Goal: Task Accomplishment & Management: Manage account settings

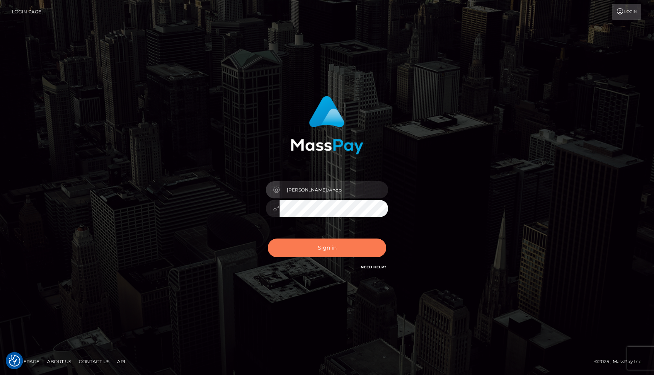
click at [320, 248] on button "Sign in" at bounding box center [327, 248] width 119 height 19
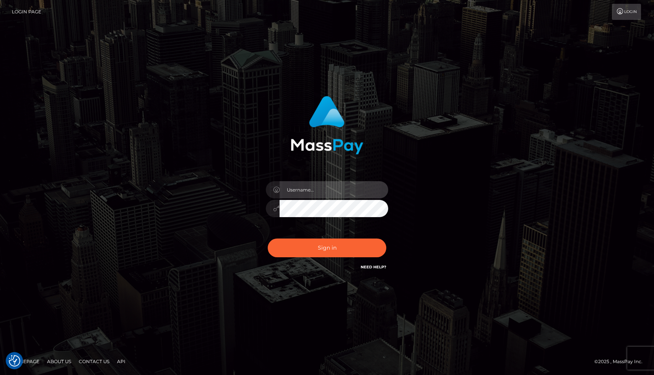
type input "joel.whop"
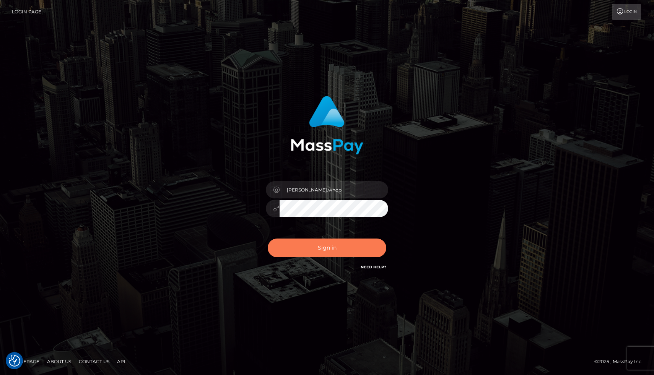
click at [306, 249] on button "Sign in" at bounding box center [327, 248] width 119 height 19
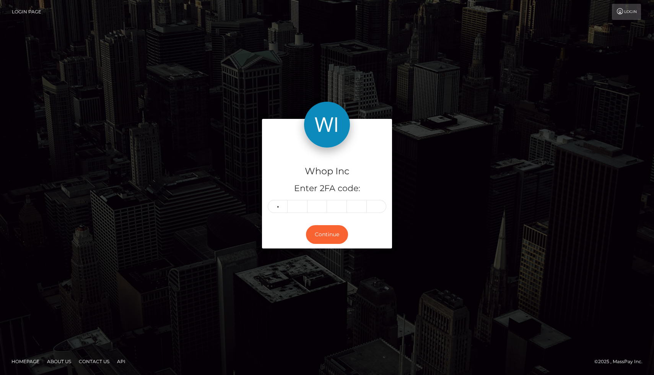
type input "7"
type input "3"
type input "7"
type input "1"
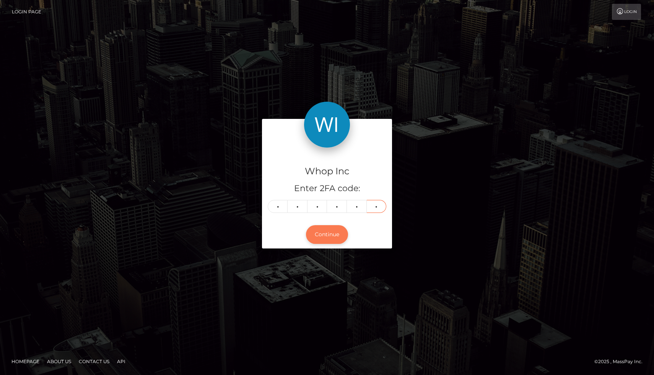
type input "6"
click at [321, 237] on button "Continue" at bounding box center [327, 234] width 42 height 19
click at [329, 237] on button "Continue" at bounding box center [327, 234] width 42 height 19
click at [322, 206] on input "7" at bounding box center [318, 206] width 20 height 13
click at [329, 237] on button "Continue" at bounding box center [327, 234] width 42 height 19
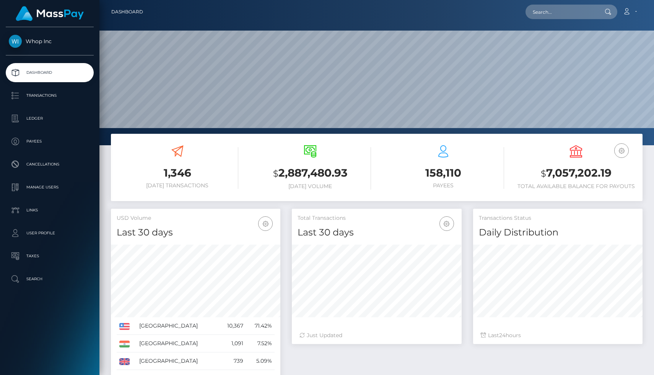
scroll to position [135, 169]
